Goal: Task Accomplishment & Management: Manage account settings

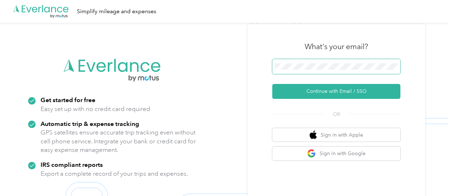
click at [335, 72] on span at bounding box center [337, 66] width 128 height 15
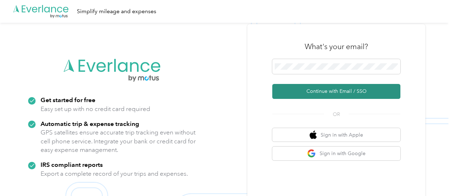
drag, startPoint x: 331, startPoint y: 89, endPoint x: 327, endPoint y: 92, distance: 4.8
click at [327, 92] on button "Continue with Email / SSO" at bounding box center [337, 91] width 128 height 15
click at [325, 89] on button "Continue with Email / SSO" at bounding box center [337, 91] width 128 height 15
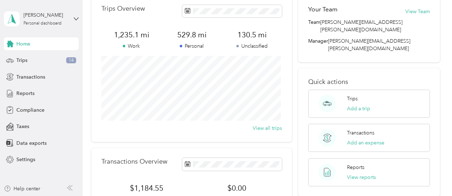
scroll to position [35, 0]
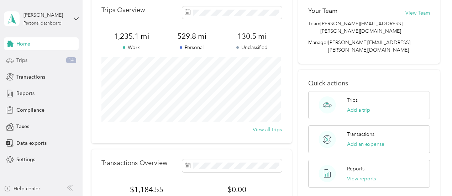
click at [36, 63] on div "Trips 14" at bounding box center [41, 60] width 75 height 13
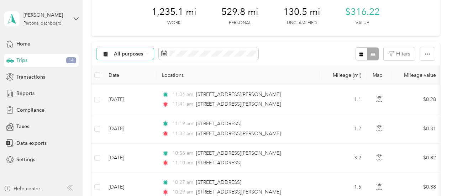
click at [143, 57] on span "All purposes" at bounding box center [123, 54] width 42 height 6
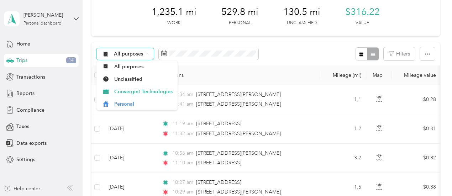
click at [143, 57] on span "All purposes" at bounding box center [123, 54] width 42 height 6
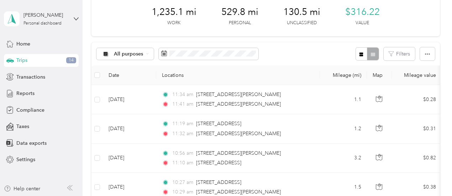
click at [134, 81] on li "Unclassified" at bounding box center [137, 77] width 81 height 12
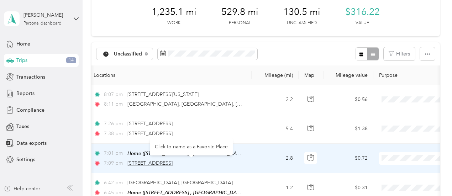
scroll to position [0, 62]
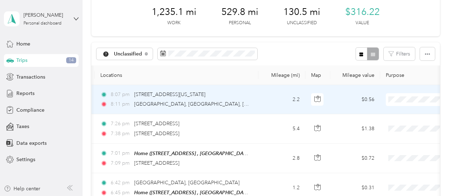
click at [399, 121] on span "Personal" at bounding box center [415, 122] width 66 height 7
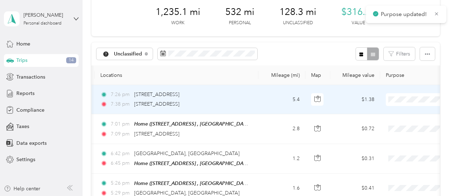
click at [402, 128] on li "Personal" at bounding box center [408, 125] width 88 height 12
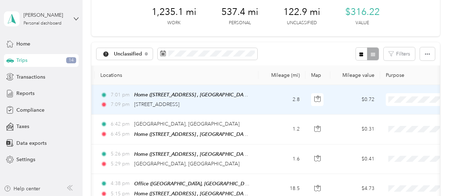
click at [401, 126] on li "Personal" at bounding box center [408, 125] width 88 height 12
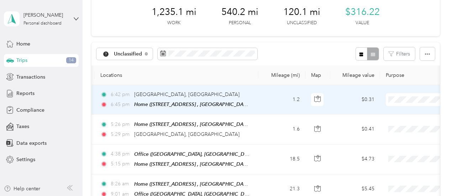
click at [396, 125] on span "Personal" at bounding box center [415, 124] width 66 height 7
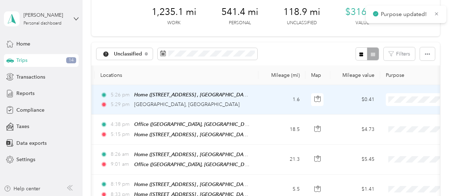
click at [403, 124] on span "Personal" at bounding box center [415, 124] width 66 height 7
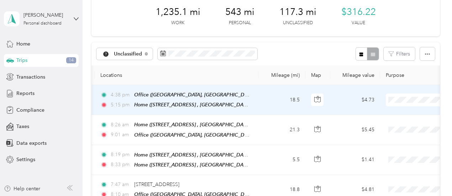
click at [399, 110] on span "Convergint Technologies" at bounding box center [415, 112] width 66 height 7
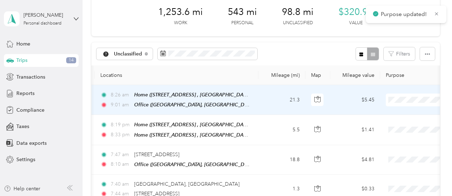
click at [400, 112] on span "Convergint Technologies" at bounding box center [415, 112] width 66 height 7
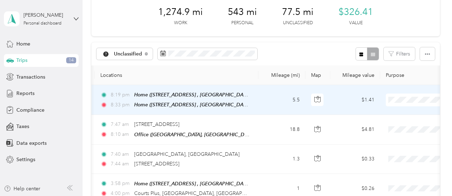
click at [398, 122] on span "Personal" at bounding box center [415, 123] width 66 height 7
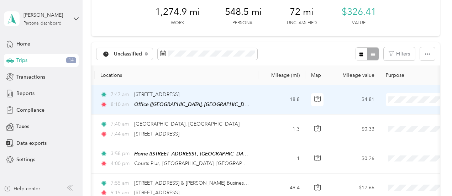
click at [405, 109] on span "Convergint Technologies" at bounding box center [415, 111] width 66 height 7
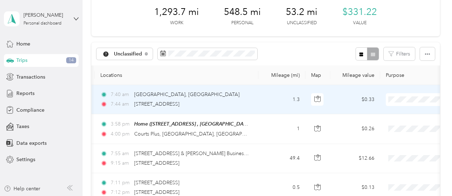
click at [407, 125] on span "Personal" at bounding box center [415, 123] width 66 height 7
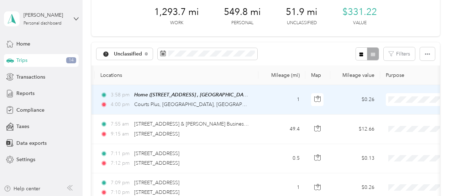
click at [401, 123] on span "Personal" at bounding box center [415, 124] width 66 height 7
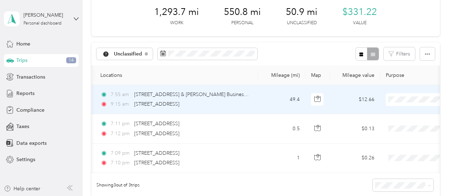
click at [403, 112] on span "Convergint Technologies" at bounding box center [415, 110] width 66 height 7
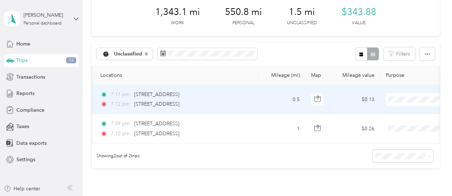
click at [405, 126] on li "Personal" at bounding box center [408, 125] width 88 height 12
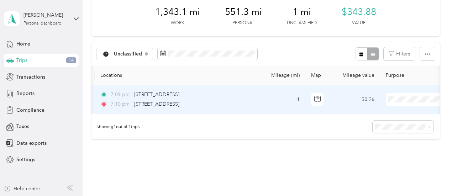
click at [398, 124] on span "Personal" at bounding box center [415, 121] width 66 height 7
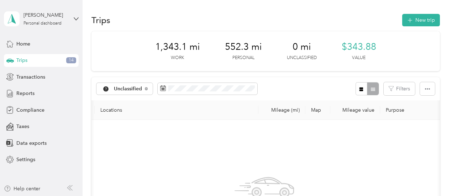
scroll to position [0, 42]
click at [22, 97] on span "Reports" at bounding box center [25, 93] width 18 height 7
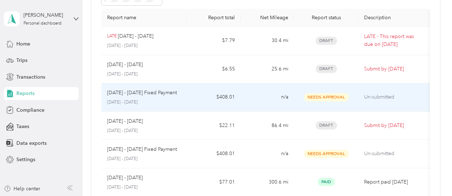
scroll to position [49, 0]
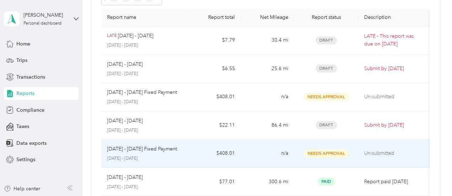
click at [324, 152] on span "Needs Approval" at bounding box center [326, 154] width 45 height 8
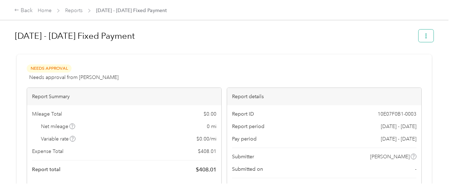
click at [427, 36] on button "button" at bounding box center [426, 36] width 15 height 12
click at [372, 34] on h1 "Sep 1 - 30, 2025 Fixed Payment" at bounding box center [214, 35] width 399 height 17
click at [74, 12] on link "Reports" at bounding box center [73, 10] width 17 height 6
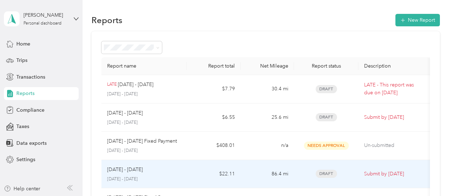
click at [331, 175] on span "Draft" at bounding box center [326, 174] width 21 height 8
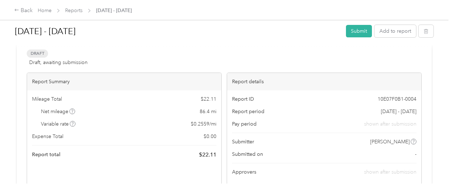
scroll to position [31, 0]
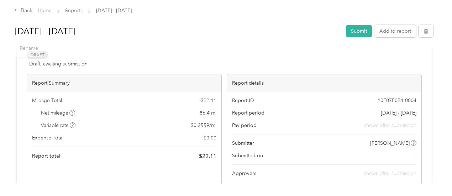
drag, startPoint x: 352, startPoint y: 33, endPoint x: 348, endPoint y: 39, distance: 7.4
click at [348, 39] on div "Sep 1 - 30, 2025 Submit Add to report" at bounding box center [224, 32] width 419 height 21
click at [353, 34] on button "Submit" at bounding box center [359, 31] width 26 height 12
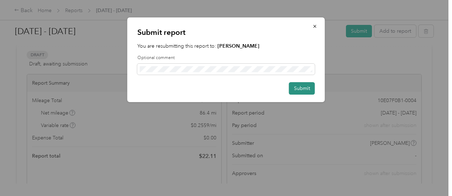
click at [297, 89] on button "Submit" at bounding box center [302, 88] width 26 height 12
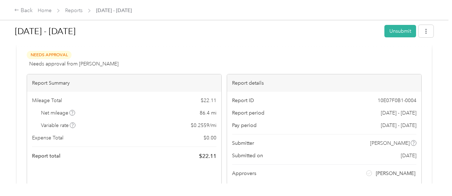
scroll to position [0, 0]
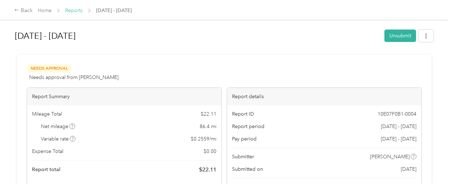
click at [76, 8] on link "Reports" at bounding box center [73, 10] width 17 height 6
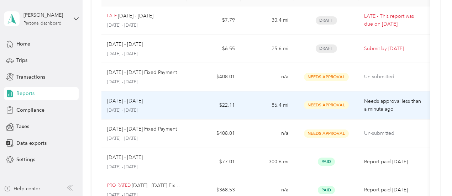
scroll to position [68, 0]
